Goal: Unclear

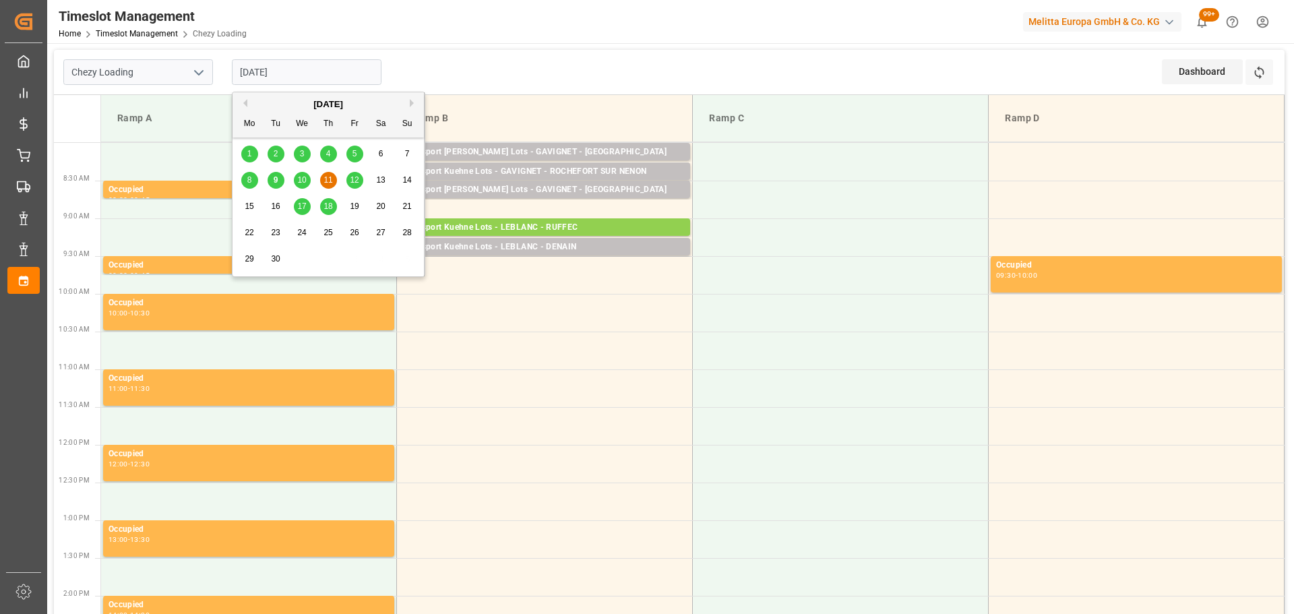
click at [271, 178] on div "9" at bounding box center [275, 180] width 17 height 16
type input "[DATE]"
